Goal: Find specific page/section: Find specific page/section

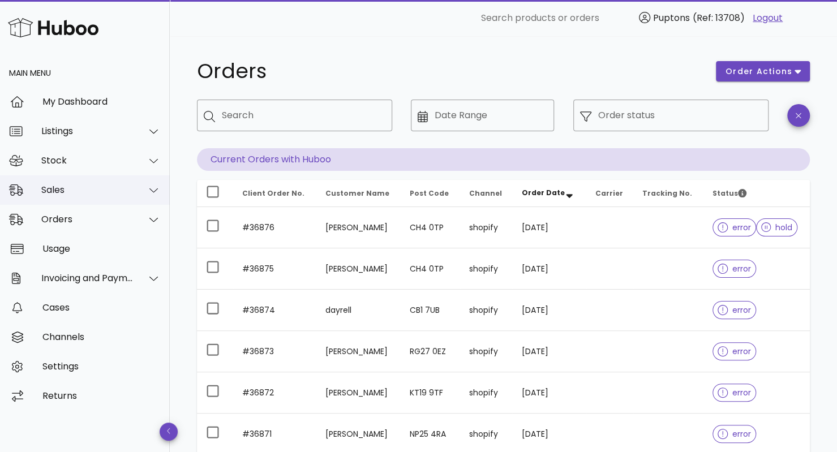
click at [116, 187] on div "Sales" at bounding box center [87, 189] width 92 height 11
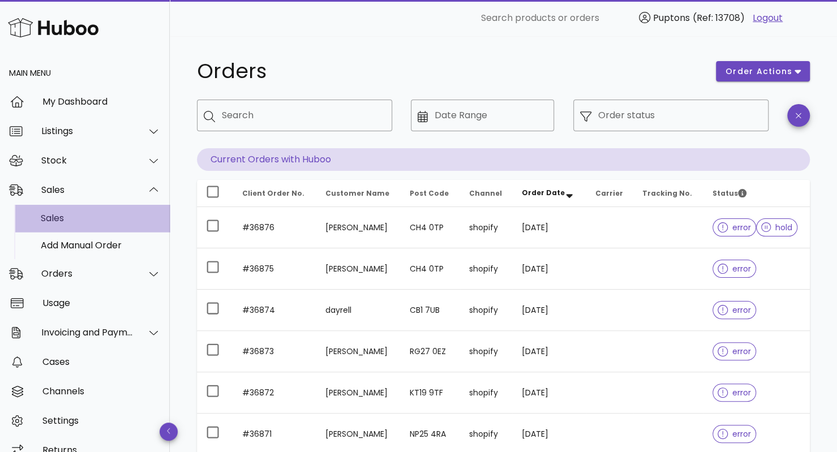
click at [73, 219] on div "Sales" at bounding box center [101, 218] width 120 height 11
click at [63, 220] on div "Sales" at bounding box center [101, 218] width 120 height 11
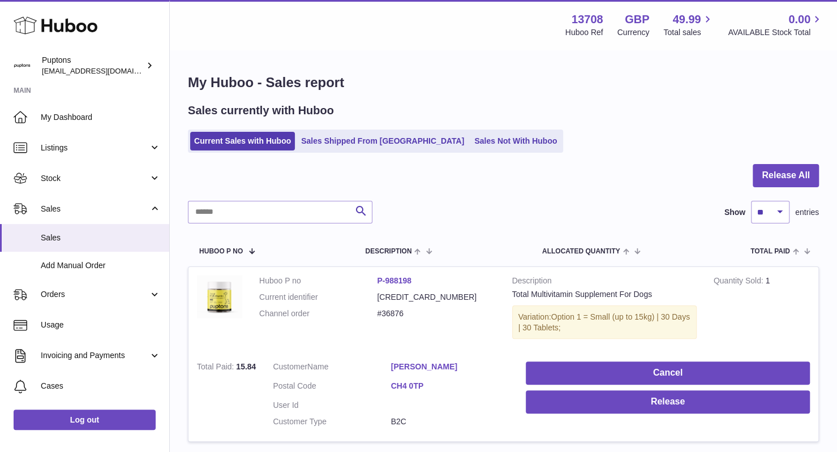
scroll to position [1, 0]
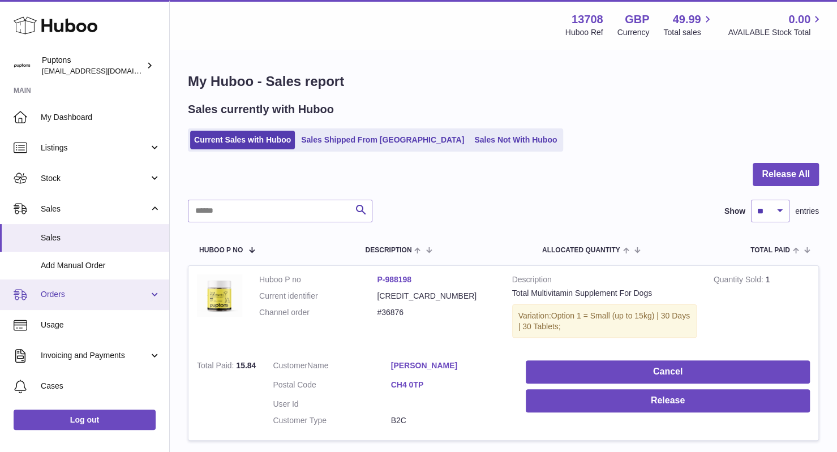
click at [87, 299] on span "Orders" at bounding box center [95, 294] width 108 height 11
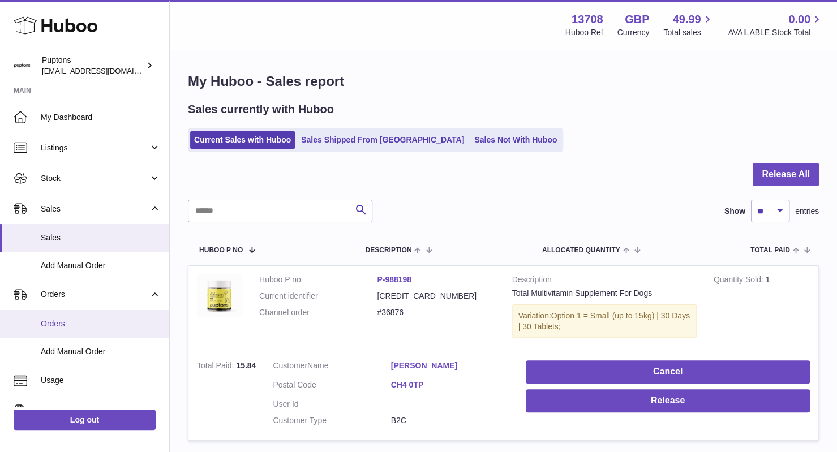
click at [68, 327] on span "Orders" at bounding box center [101, 323] width 120 height 11
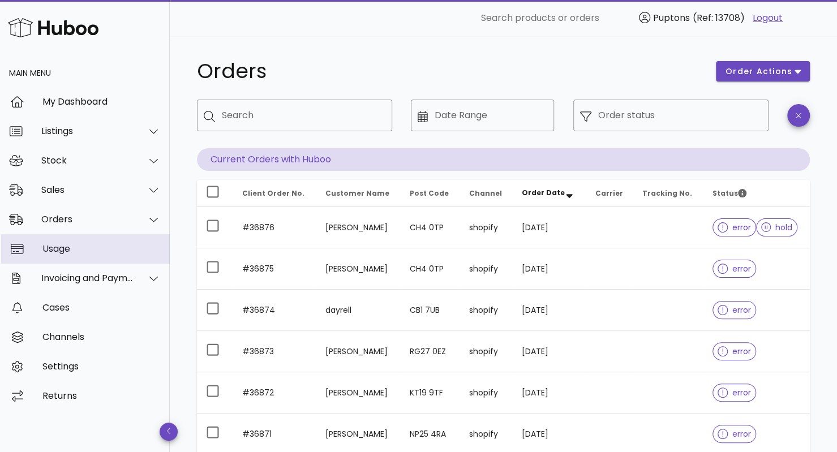
click at [101, 234] on link "Usage" at bounding box center [85, 248] width 170 height 29
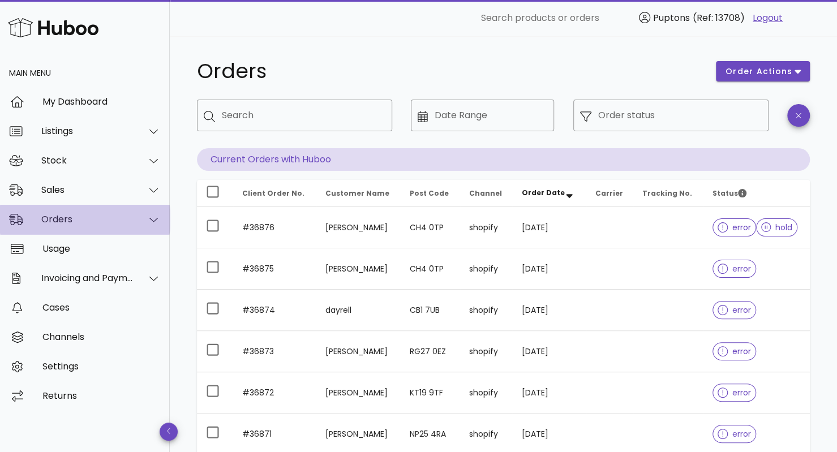
click at [105, 222] on div "Orders" at bounding box center [87, 219] width 92 height 11
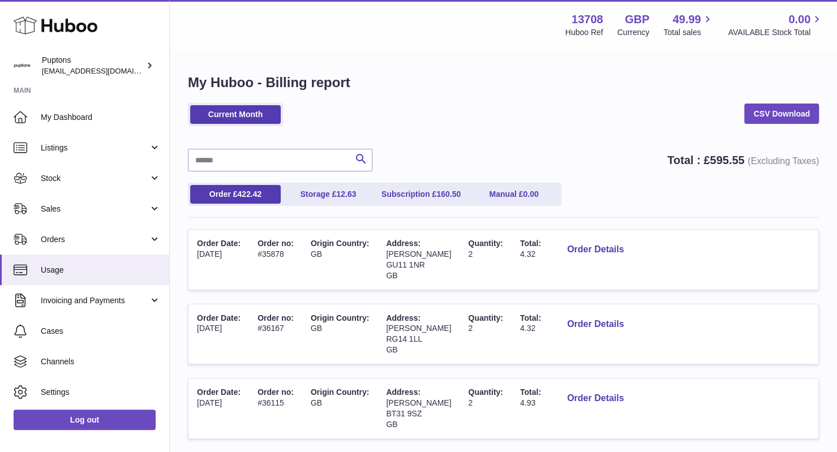
click at [87, 246] on link "Orders" at bounding box center [84, 239] width 169 height 31
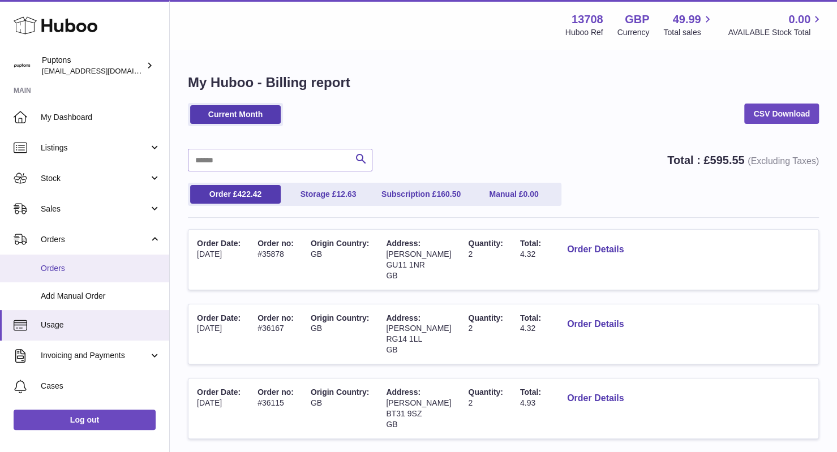
click at [76, 266] on span "Orders" at bounding box center [101, 268] width 120 height 11
